Goal: Information Seeking & Learning: Learn about a topic

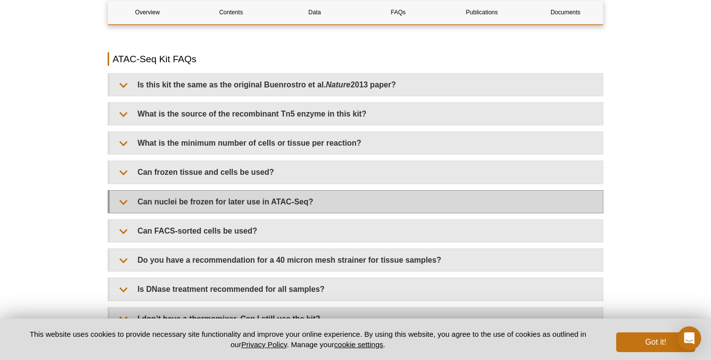
scroll to position [1756, 0]
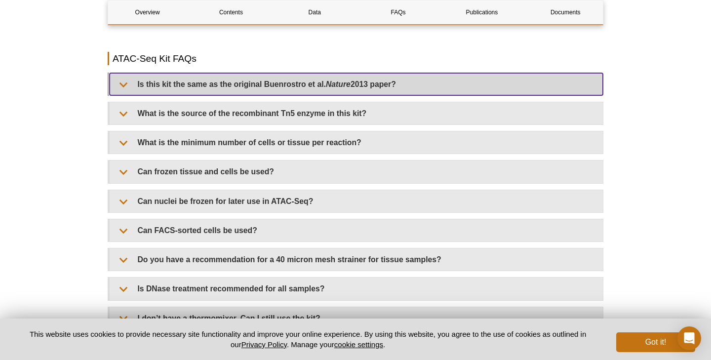
click at [219, 77] on summary "Is this kit the same as the original [PERSON_NAME] et al. Nature 2013 paper?" at bounding box center [356, 84] width 493 height 22
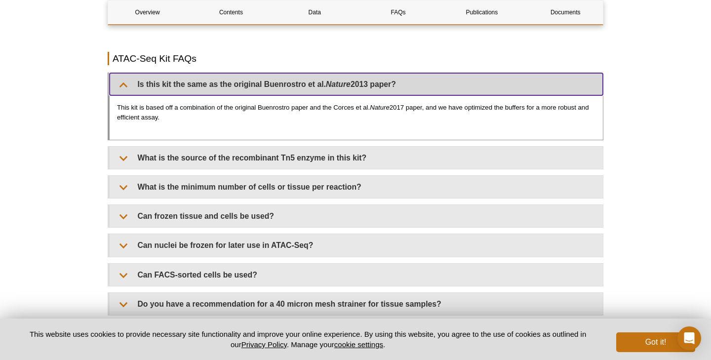
click at [219, 77] on summary "Is this kit the same as the original [PERSON_NAME] et al. Nature 2013 paper?" at bounding box center [356, 84] width 493 height 22
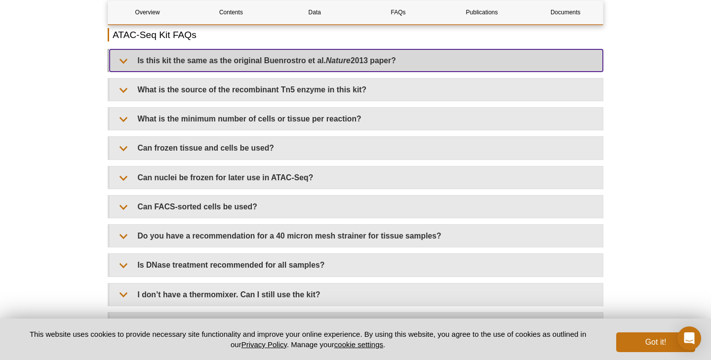
scroll to position [1781, 0]
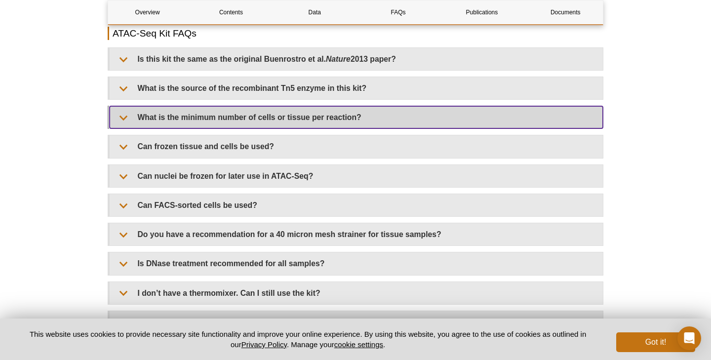
click at [220, 111] on summary "What is the minimum number of cells or tissue per reaction?" at bounding box center [356, 117] width 493 height 22
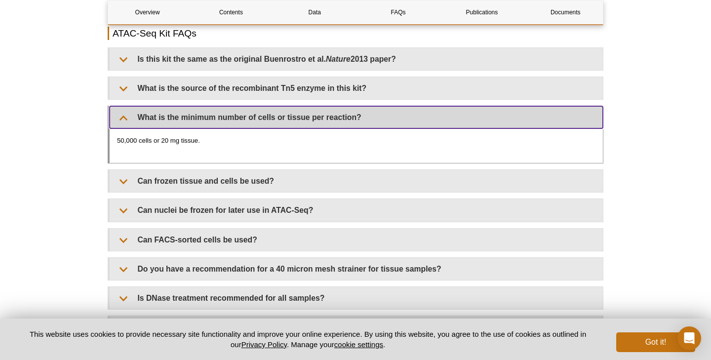
click at [217, 106] on summary "What is the minimum number of cells or tissue per reaction?" at bounding box center [356, 117] width 493 height 22
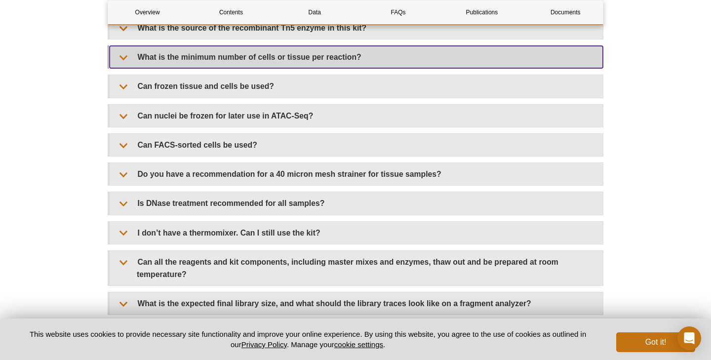
scroll to position [1843, 0]
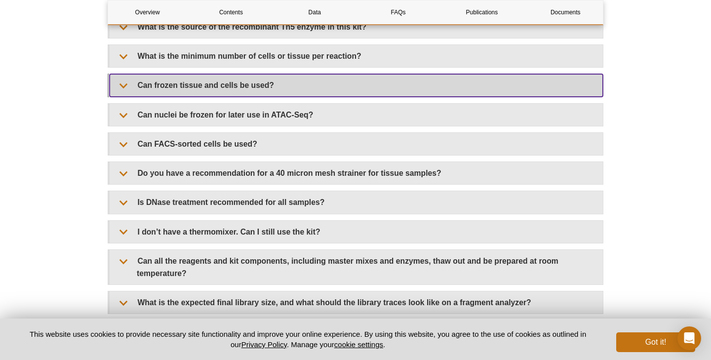
click at [217, 80] on summary "Can frozen tissue and cells be used?" at bounding box center [356, 85] width 493 height 22
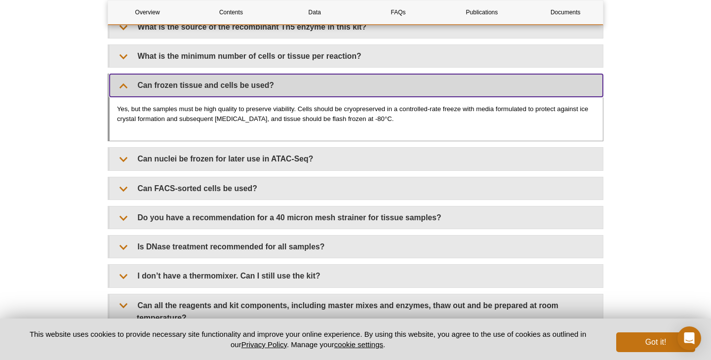
click at [217, 77] on summary "Can frozen tissue and cells be used?" at bounding box center [356, 85] width 493 height 22
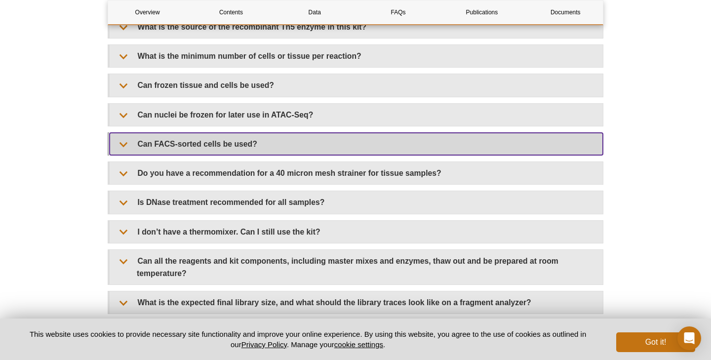
click at [221, 133] on summary "Can FACS-sorted cells be used?" at bounding box center [356, 144] width 493 height 22
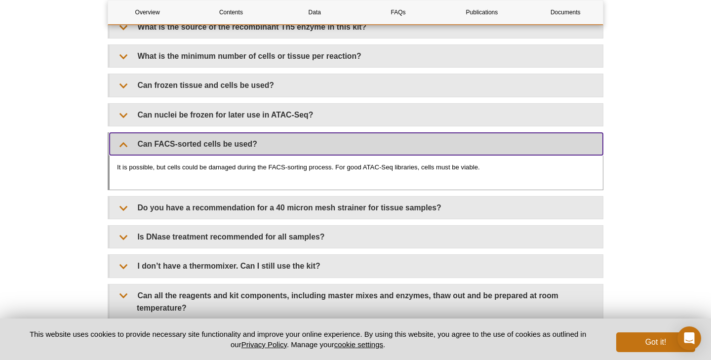
click at [221, 133] on summary "Can FACS-sorted cells be used?" at bounding box center [356, 144] width 493 height 22
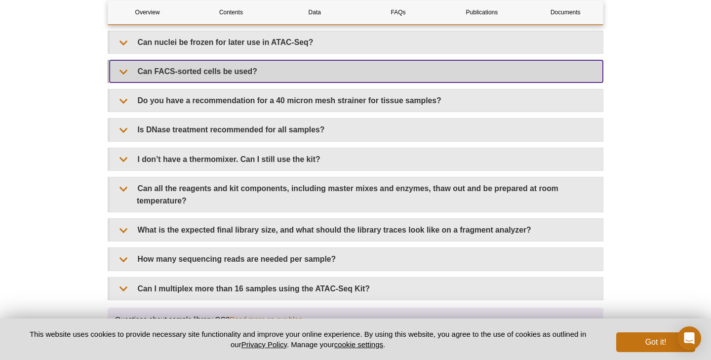
scroll to position [1922, 0]
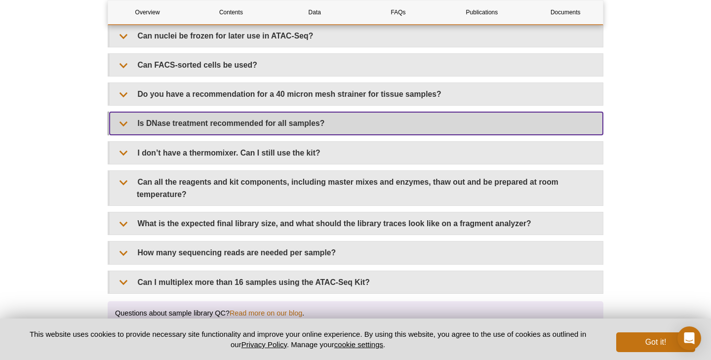
click at [223, 117] on summary "Is DNase treatment recommended for all samples?" at bounding box center [356, 123] width 493 height 22
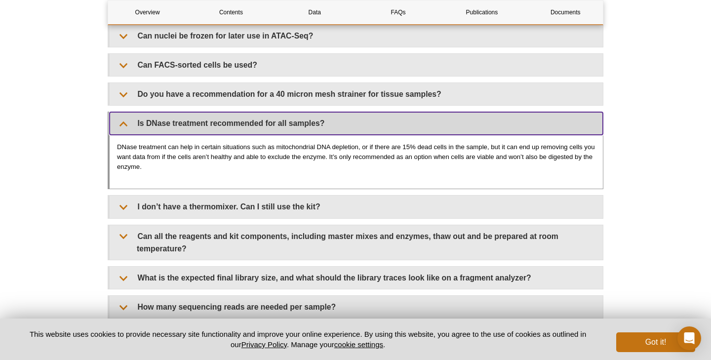
click at [221, 112] on summary "Is DNase treatment recommended for all samples?" at bounding box center [356, 123] width 493 height 22
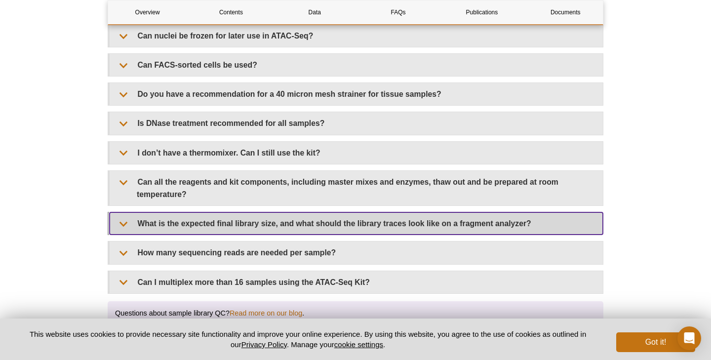
click at [240, 212] on summary "What is the expected final library size, and what should the library traces loo…" at bounding box center [356, 223] width 493 height 22
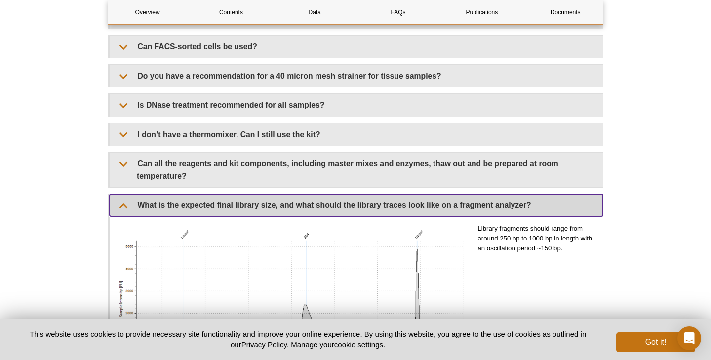
scroll to position [1936, 0]
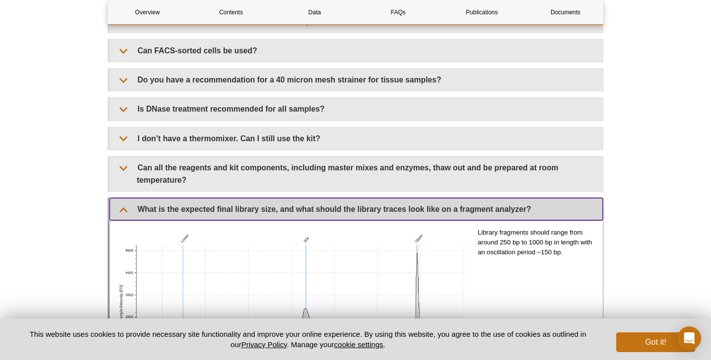
click at [232, 198] on summary "What is the expected final library size, and what should the library traces loo…" at bounding box center [356, 209] width 493 height 22
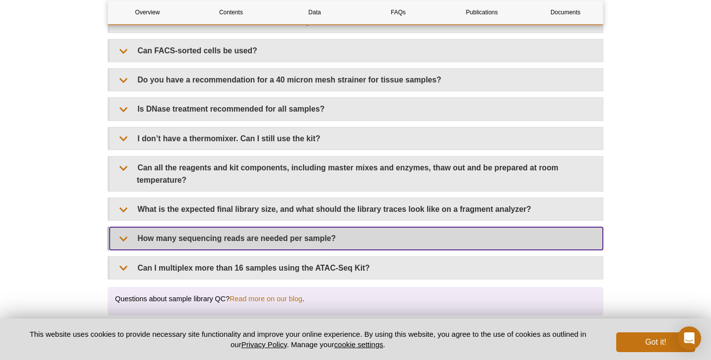
click at [231, 227] on summary "How many sequencing reads are needed per sample?" at bounding box center [356, 238] width 493 height 22
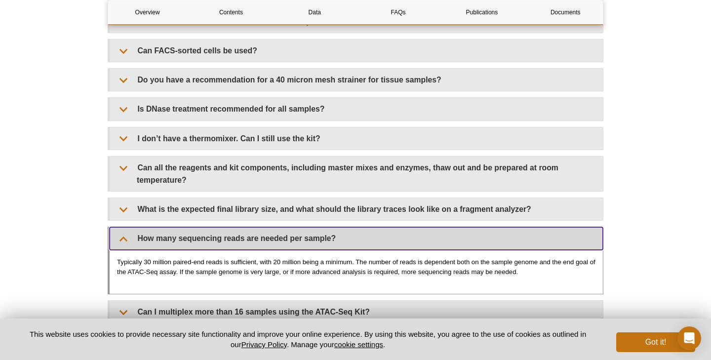
click at [231, 227] on summary "How many sequencing reads are needed per sample?" at bounding box center [356, 238] width 493 height 22
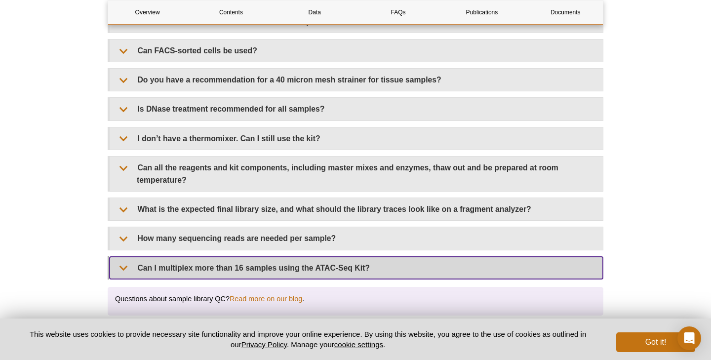
click at [238, 257] on summary "Can I multiplex more than 16 samples using the ATAC-Seq Kit?" at bounding box center [356, 268] width 493 height 22
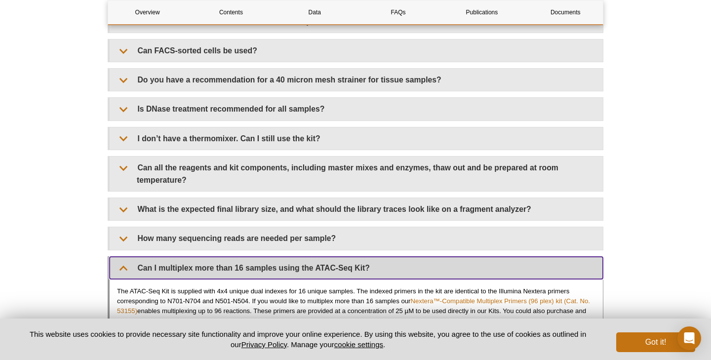
click at [238, 257] on summary "Can I multiplex more than 16 samples using the ATAC-Seq Kit?" at bounding box center [356, 268] width 493 height 22
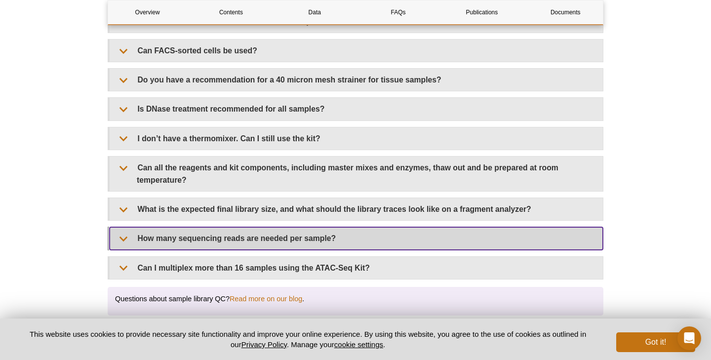
click at [236, 227] on summary "How many sequencing reads are needed per sample?" at bounding box center [356, 238] width 493 height 22
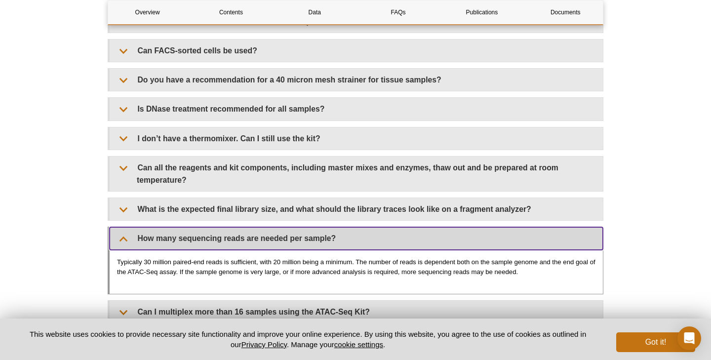
click at [236, 227] on summary "How many sequencing reads are needed per sample?" at bounding box center [356, 238] width 493 height 22
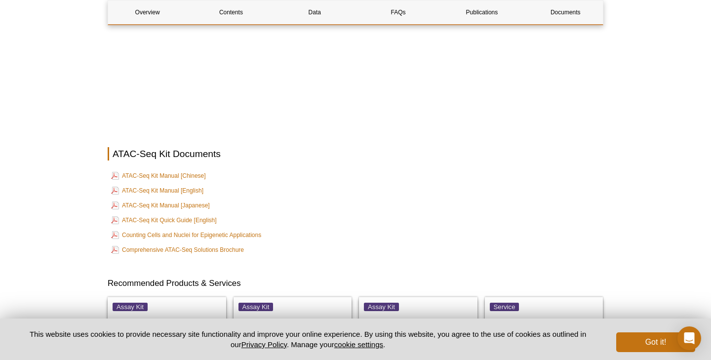
scroll to position [2619, 0]
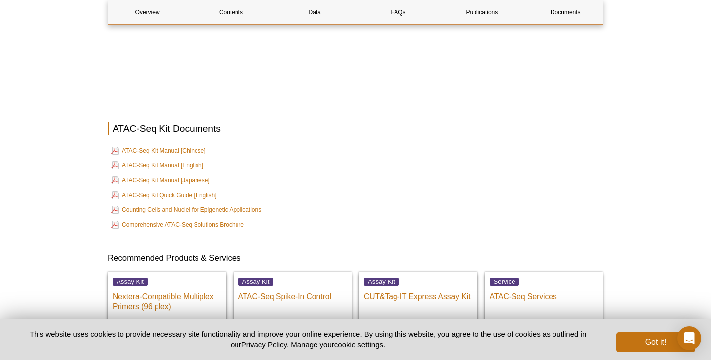
click at [184, 159] on link "ATAC-Seq Kit Manual [English]" at bounding box center [157, 165] width 92 height 12
